Goal: Task Accomplishment & Management: Manage account settings

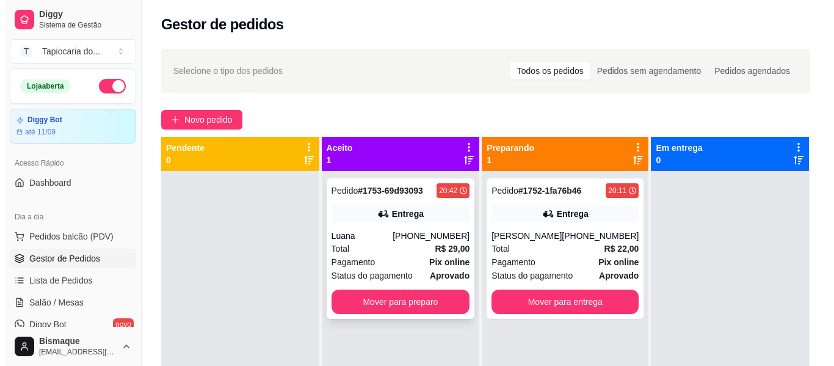
scroll to position [122, 0]
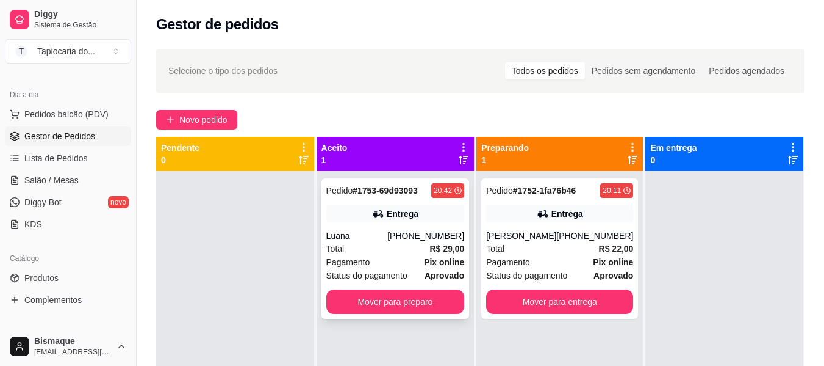
click at [427, 265] on strong "Pix online" at bounding box center [444, 262] width 40 height 10
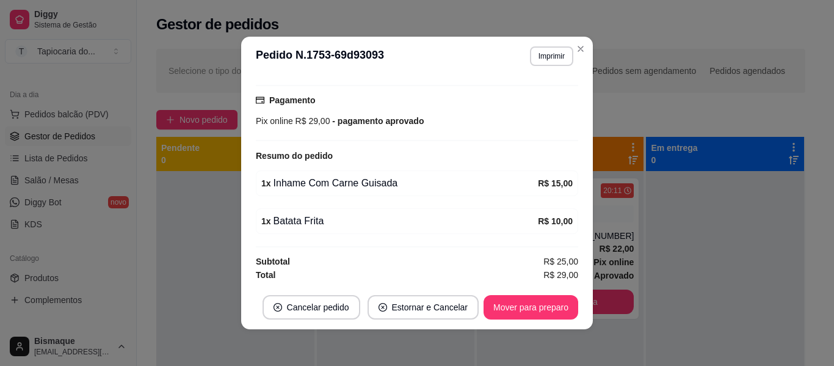
scroll to position [312, 0]
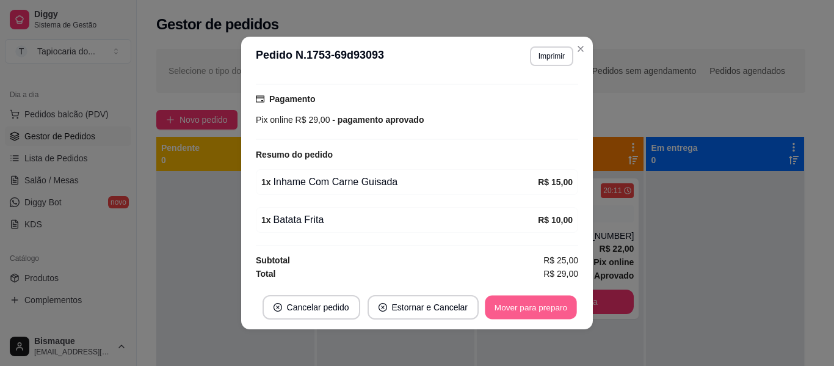
click at [520, 308] on button "Mover para preparo" at bounding box center [531, 307] width 92 height 24
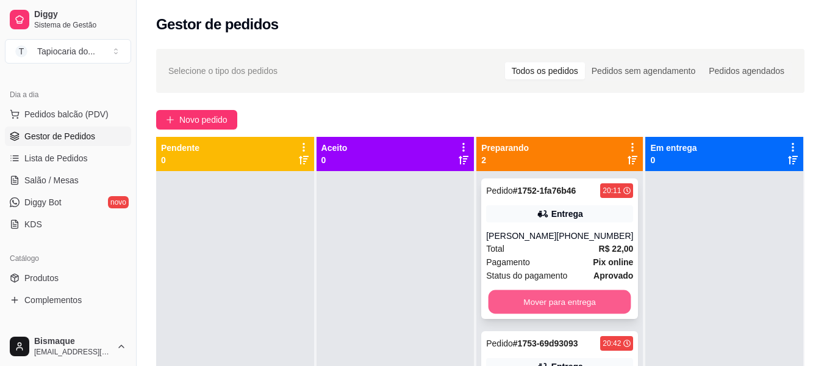
click at [600, 309] on button "Mover para entrega" at bounding box center [560, 302] width 143 height 24
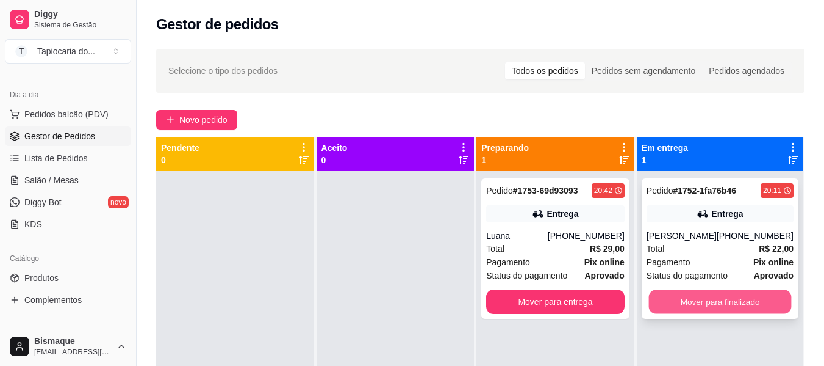
click at [687, 307] on button "Mover para finalizado" at bounding box center [720, 302] width 143 height 24
click at [730, 257] on div "Pagamento Pix online" at bounding box center [720, 261] width 147 height 13
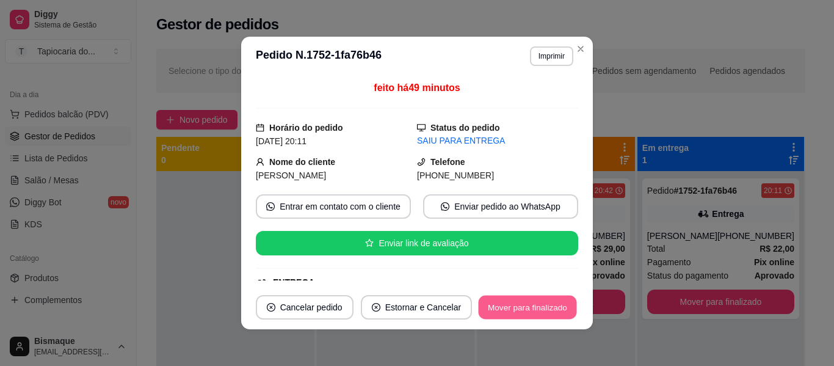
click at [536, 297] on button "Mover para finalizado" at bounding box center [527, 307] width 98 height 24
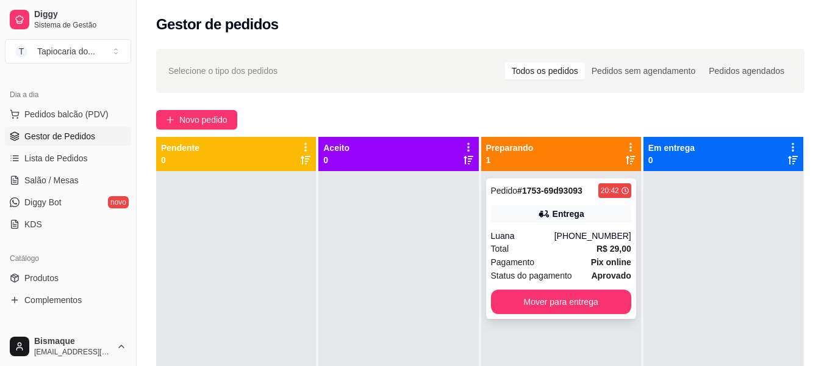
click at [566, 264] on div "Pagamento Pix online" at bounding box center [561, 261] width 140 height 13
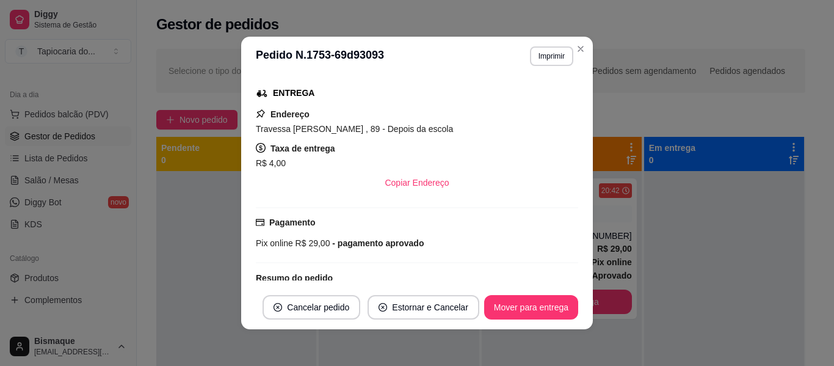
scroll to position [305, 0]
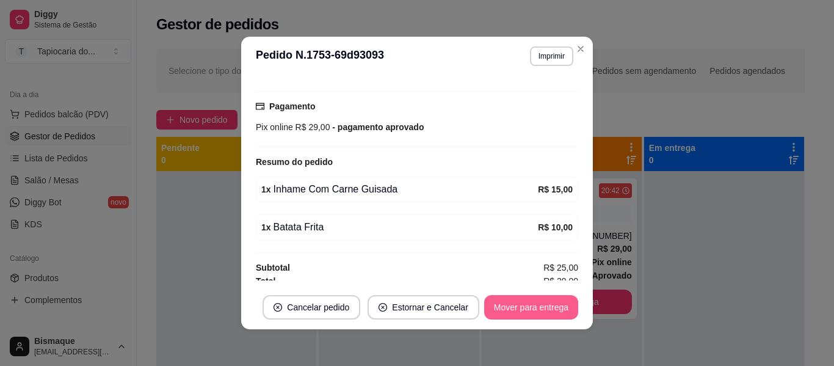
click at [530, 308] on button "Mover para entrega" at bounding box center [531, 307] width 94 height 24
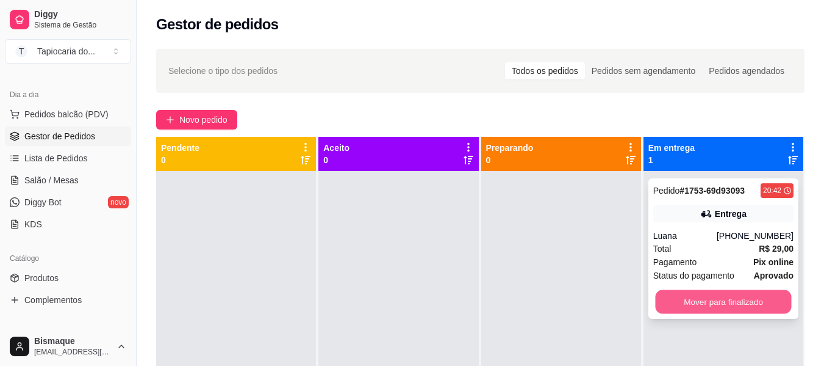
click at [719, 295] on button "Mover para finalizado" at bounding box center [723, 302] width 136 height 24
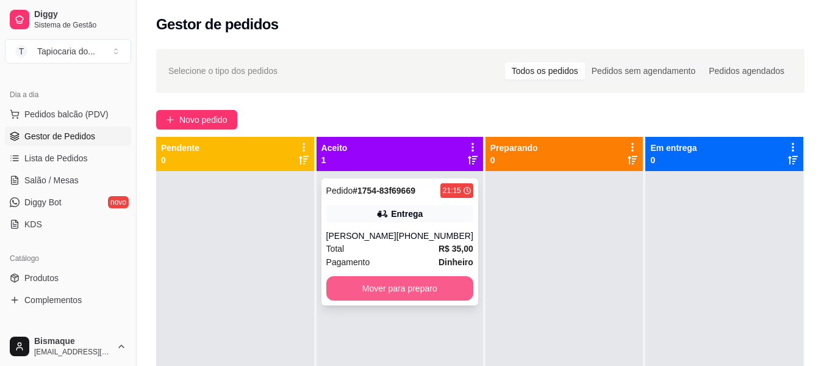
click at [398, 295] on button "Mover para preparo" at bounding box center [399, 288] width 147 height 24
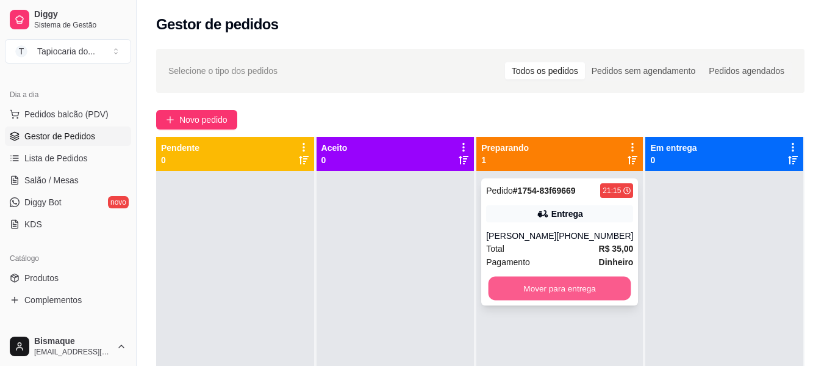
click at [572, 286] on button "Mover para entrega" at bounding box center [560, 288] width 143 height 24
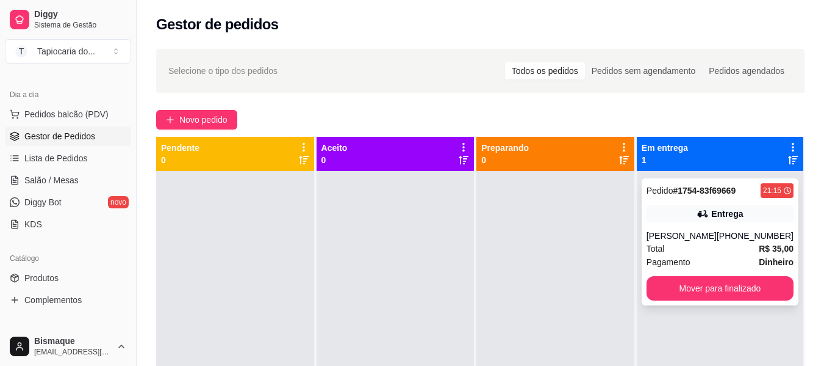
click at [693, 245] on div "Total R$ 35,00" at bounding box center [720, 248] width 147 height 13
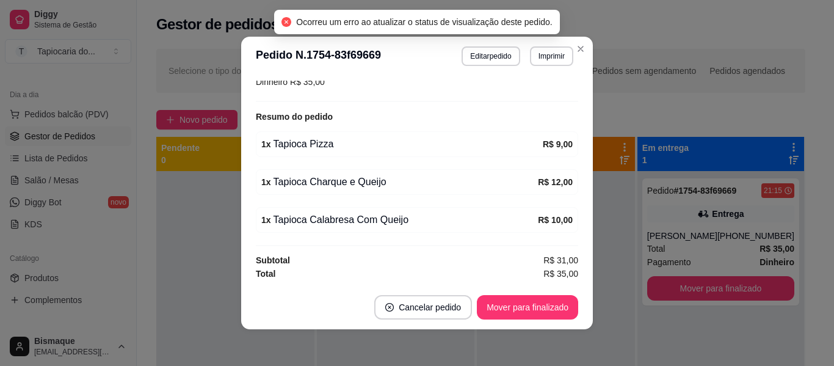
scroll to position [2, 0]
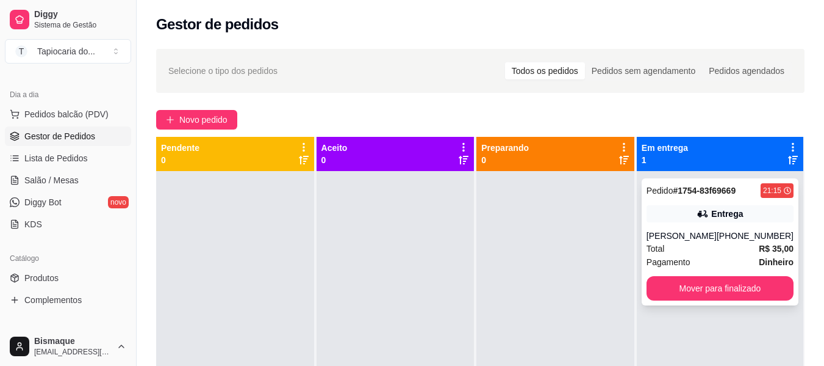
click at [722, 223] on div "Pedido # 1754-83f69669 21:15 Entrega [PERSON_NAME] [PHONE_NUMBER] Total R$ 35,0…" at bounding box center [720, 241] width 157 height 127
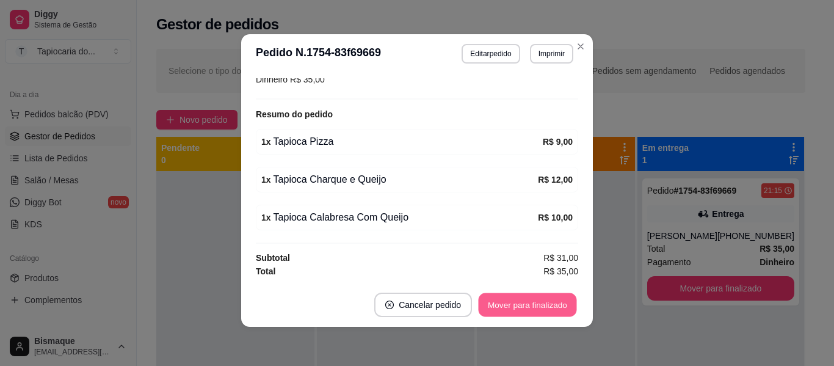
click at [558, 301] on button "Mover para finalizado" at bounding box center [527, 305] width 98 height 24
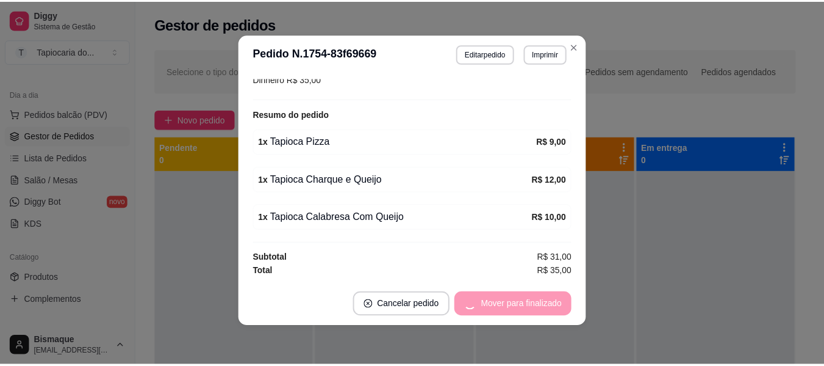
scroll to position [322, 0]
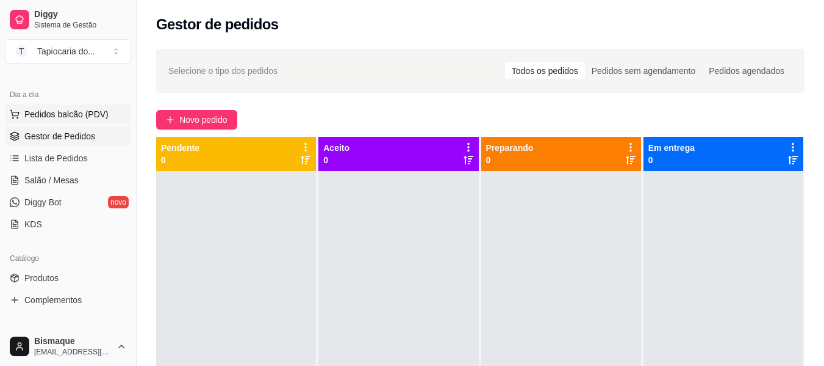
click at [104, 105] on button "Pedidos balcão (PDV)" at bounding box center [68, 114] width 126 height 20
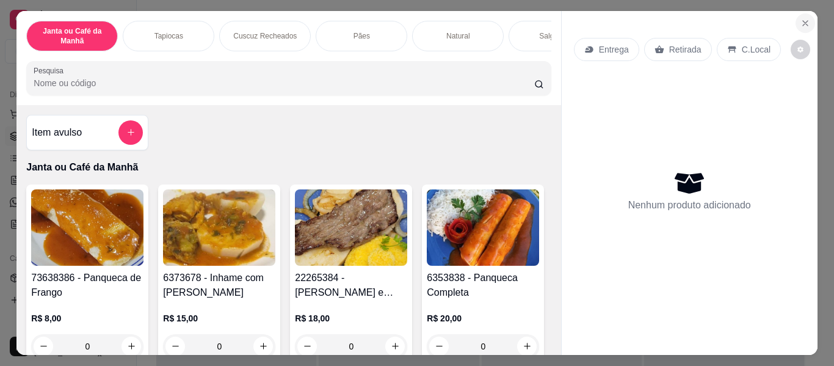
click at [801, 25] on button "Close" at bounding box center [805, 23] width 20 height 20
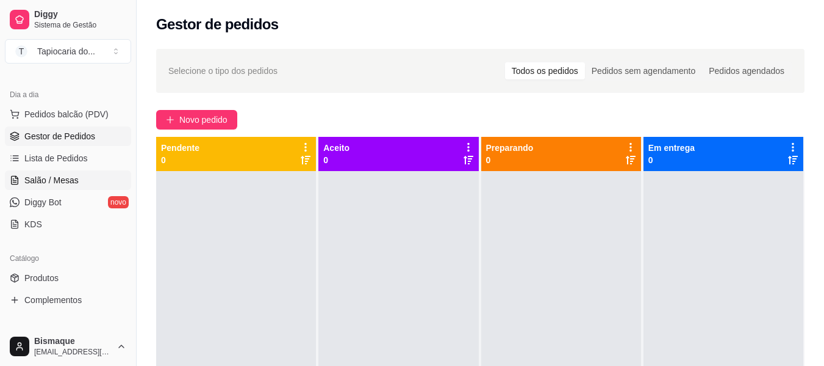
click at [72, 184] on span "Salão / Mesas" at bounding box center [51, 180] width 54 height 12
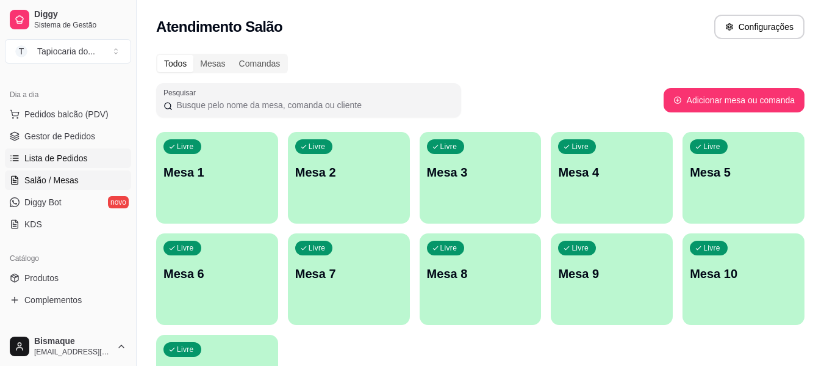
click at [82, 160] on span "Lista de Pedidos" at bounding box center [55, 158] width 63 height 12
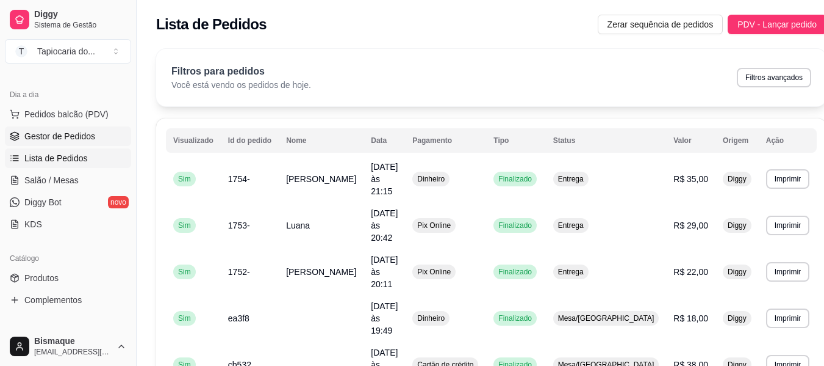
click at [88, 137] on span "Gestor de Pedidos" at bounding box center [59, 136] width 71 height 12
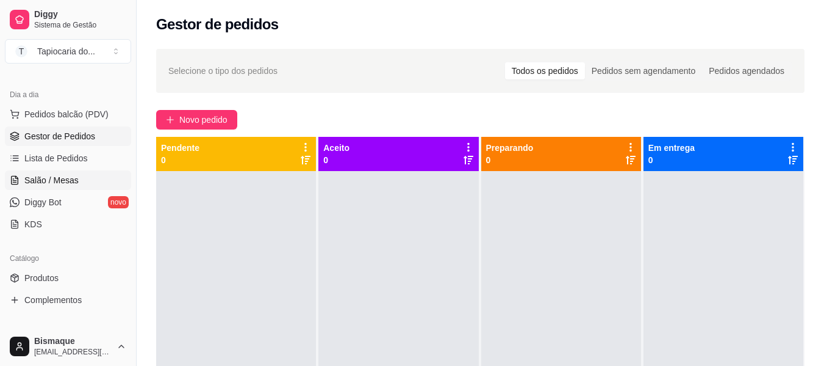
click at [81, 186] on link "Salão / Mesas" at bounding box center [68, 180] width 126 height 20
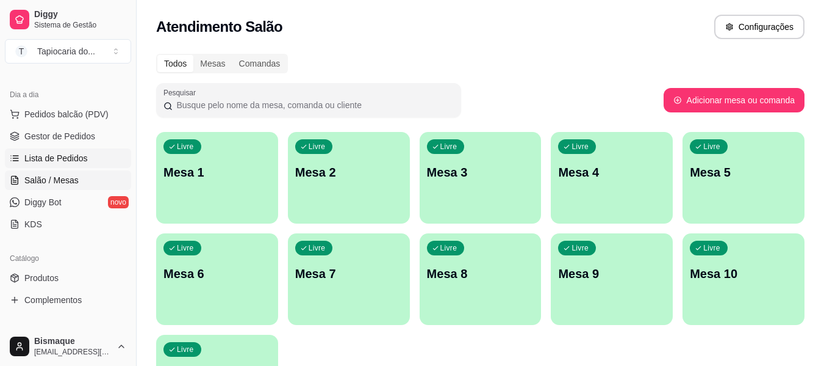
click at [78, 159] on span "Lista de Pedidos" at bounding box center [55, 158] width 63 height 12
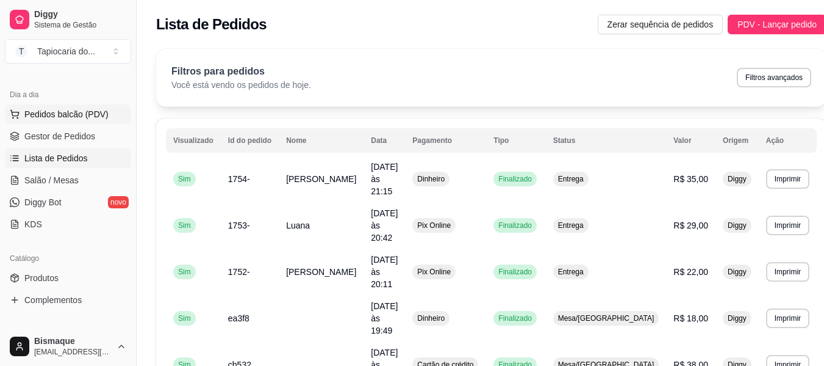
click at [68, 110] on span "Pedidos balcão (PDV)" at bounding box center [66, 114] width 84 height 12
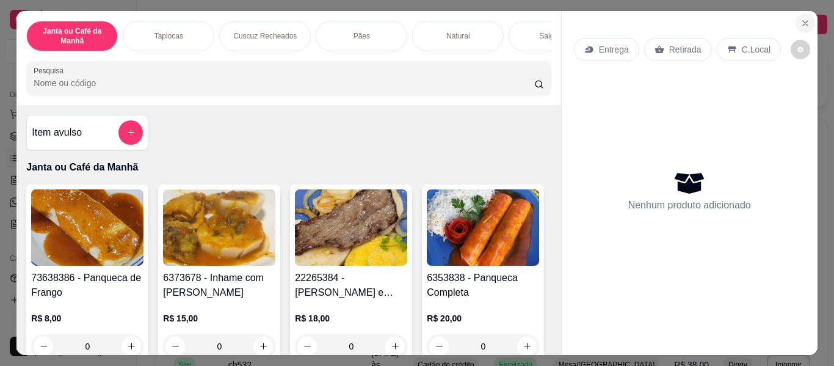
click at [795, 16] on button "Close" at bounding box center [805, 23] width 20 height 20
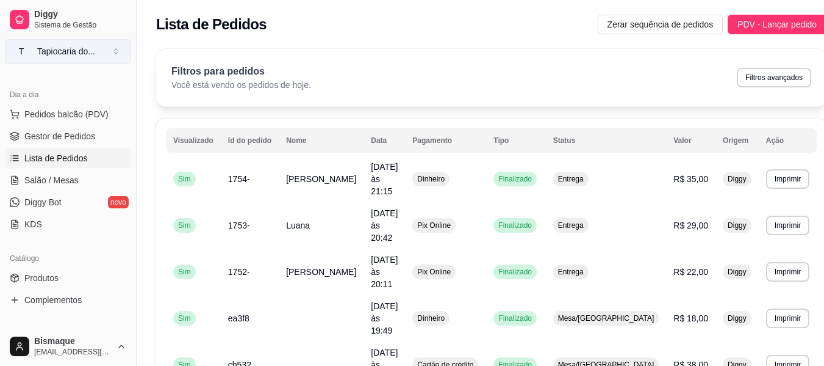
click at [90, 47] on div "Tapiocaria do ..." at bounding box center [66, 51] width 58 height 12
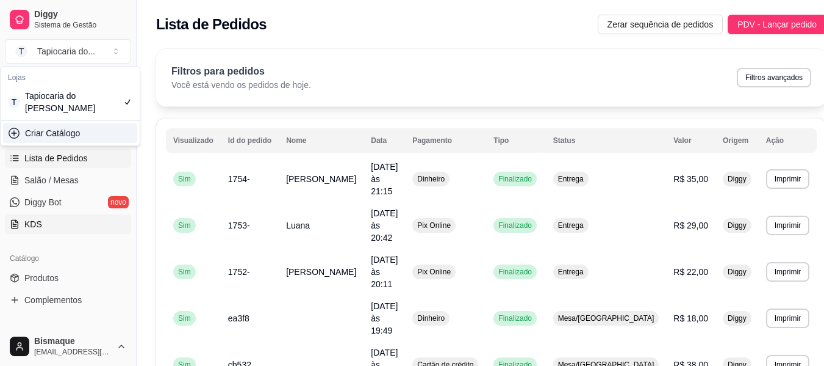
click at [103, 233] on link "KDS" at bounding box center [68, 224] width 126 height 20
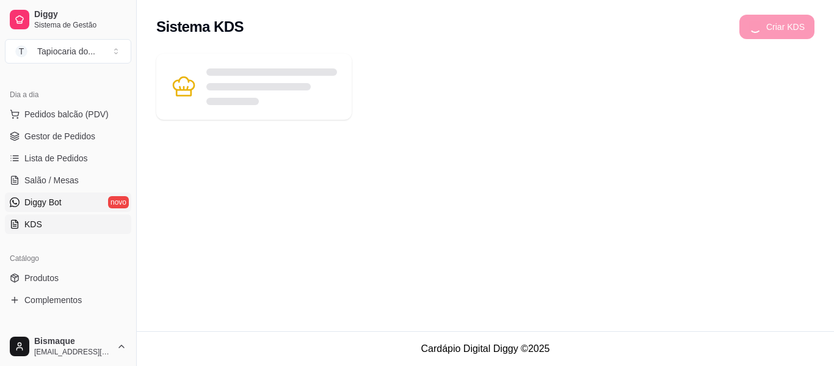
click at [89, 208] on link "Diggy Bot novo" at bounding box center [68, 202] width 126 height 20
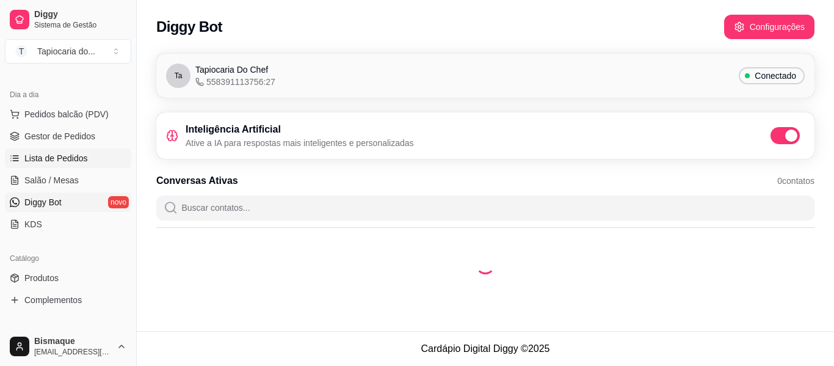
click at [90, 157] on link "Lista de Pedidos" at bounding box center [68, 158] width 126 height 20
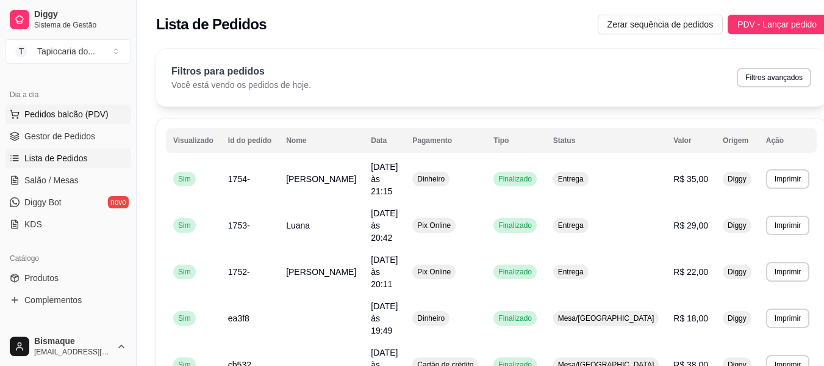
click at [82, 116] on span "Pedidos balcão (PDV)" at bounding box center [66, 114] width 84 height 12
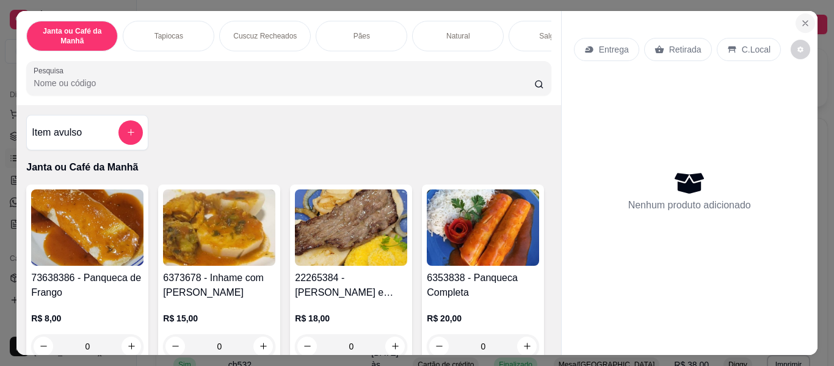
click at [806, 13] on button "Close" at bounding box center [805, 23] width 20 height 20
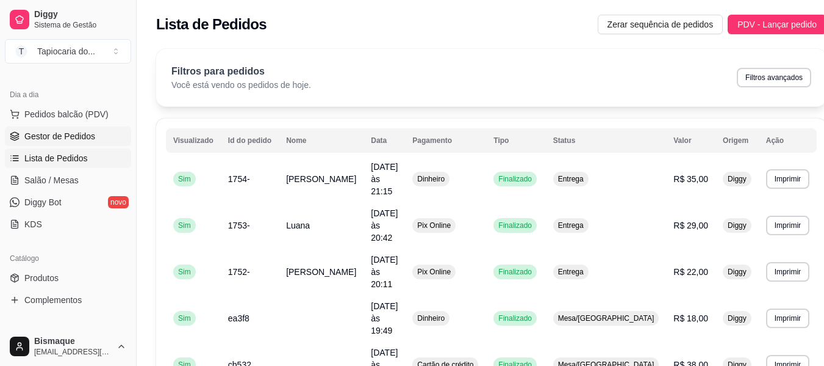
click at [96, 142] on link "Gestor de Pedidos" at bounding box center [68, 136] width 126 height 20
